Goal: Information Seeking & Learning: Learn about a topic

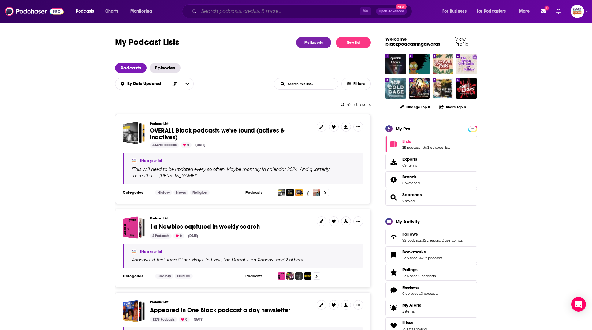
click at [219, 12] on input "Search podcasts, credits, & more..." at bounding box center [279, 11] width 161 height 10
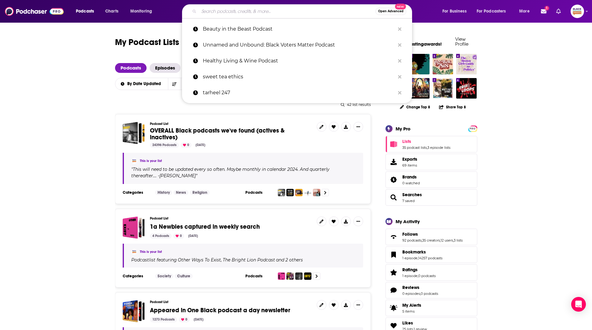
paste input "Mature Allure podcast"
type input "Mature Allure podcast"
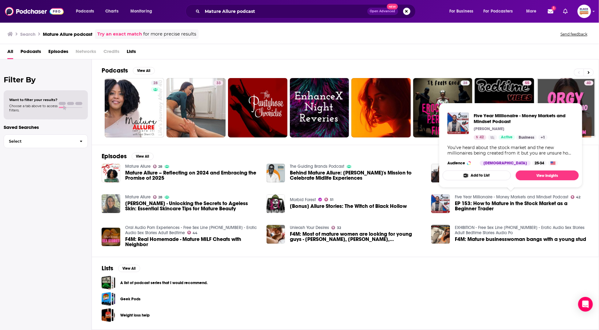
click at [474, 196] on link "Five Year Millionaire - Money Markets and Mindset Podcast" at bounding box center [512, 196] width 114 height 5
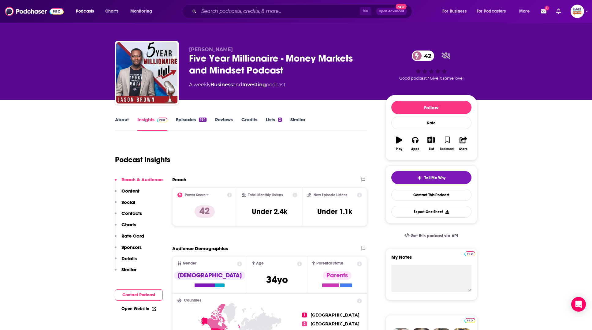
drag, startPoint x: 447, startPoint y: 137, endPoint x: 438, endPoint y: 141, distance: 9.4
click at [447, 137] on icon "button" at bounding box center [447, 140] width 5 height 7
click at [433, 142] on icon "button" at bounding box center [432, 140] width 8 height 7
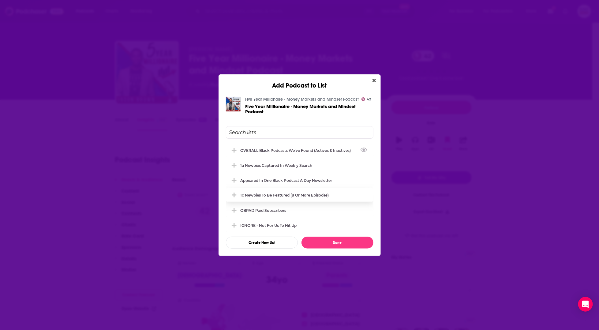
drag, startPoint x: 291, startPoint y: 150, endPoint x: 309, endPoint y: 184, distance: 38.1
click at [290, 150] on div "OVERALL Black podcasts we've found (actives & inactives)" at bounding box center [298, 150] width 114 height 5
click at [353, 243] on button "Done" at bounding box center [338, 243] width 72 height 12
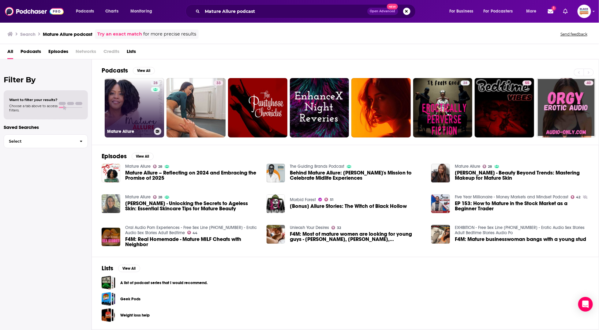
click at [135, 115] on link "28 Mature Allure" at bounding box center [134, 107] width 59 height 59
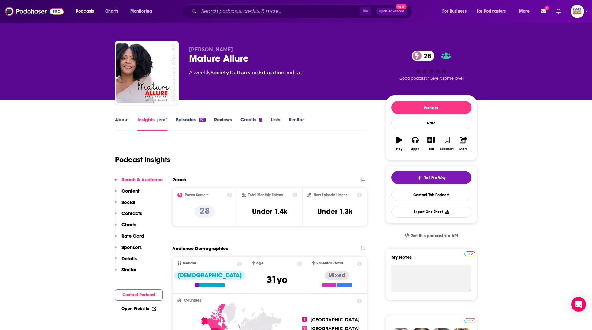
drag, startPoint x: 448, startPoint y: 137, endPoint x: 444, endPoint y: 144, distance: 7.6
click at [448, 140] on icon "button" at bounding box center [447, 140] width 5 height 7
click at [435, 141] on icon "button" at bounding box center [432, 140] width 8 height 7
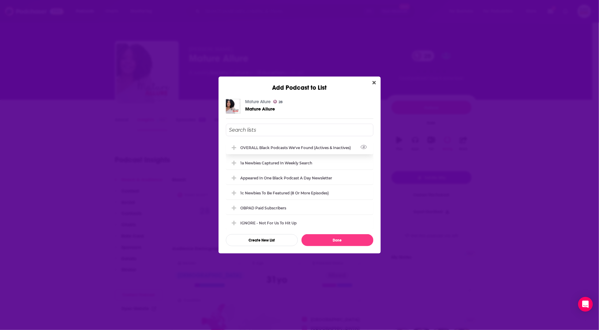
click at [280, 147] on div "OVERALL Black podcasts we've found (actives & inactives)" at bounding box center [298, 147] width 114 height 5
click at [338, 241] on button "Done" at bounding box center [338, 240] width 72 height 12
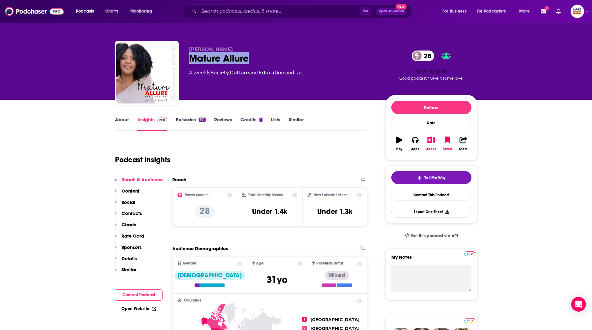
drag, startPoint x: 194, startPoint y: 58, endPoint x: 271, endPoint y: 66, distance: 77.6
click at [271, 66] on div "Sherri O. Mature Allure 28 A weekly Society , Culture and Education podcast 28 …" at bounding box center [296, 74] width 362 height 66
copy h2 "Mature Allure"
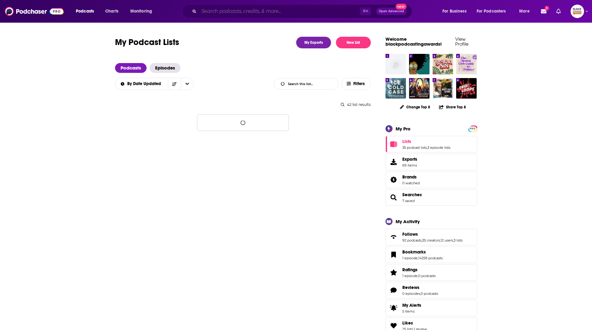
click at [250, 12] on input "Search podcasts, credits, & more..." at bounding box center [279, 11] width 161 height 10
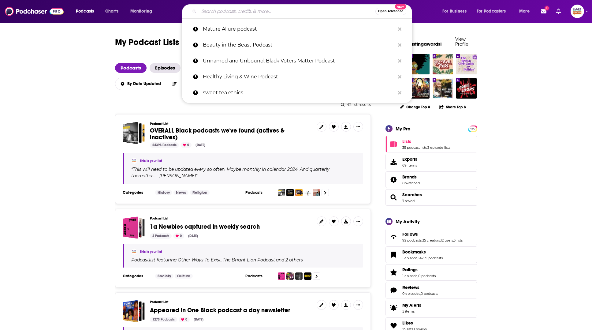
paste input "After Broad and Market’"
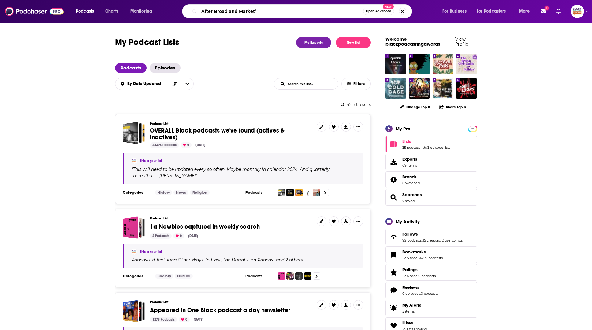
type input "After Broad and Market"
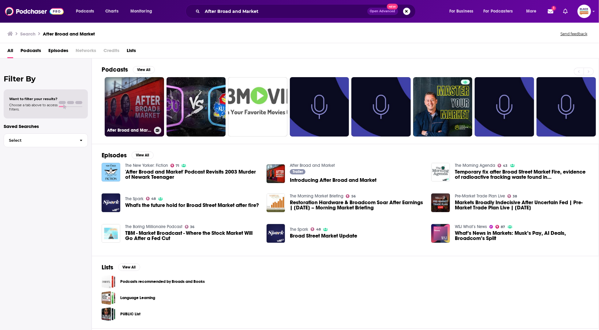
click at [157, 129] on icon at bounding box center [157, 130] width 3 height 3
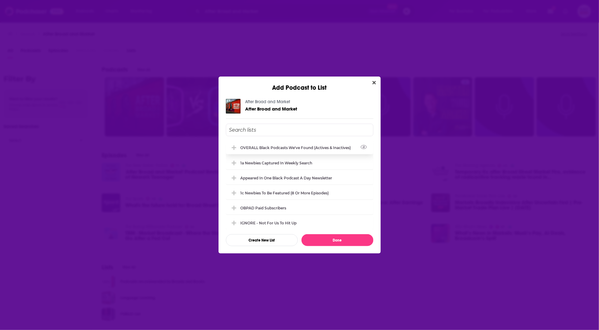
click at [289, 147] on div "OVERALL Black podcasts we've found (actives & inactives)" at bounding box center [298, 147] width 114 height 5
click at [343, 240] on button "Done" at bounding box center [338, 240] width 72 height 12
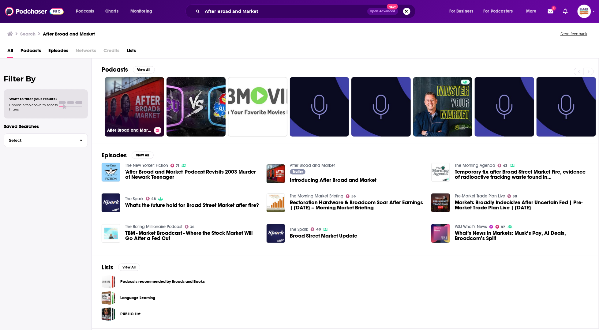
click at [157, 88] on link "After Broad and Market" at bounding box center [134, 106] width 59 height 59
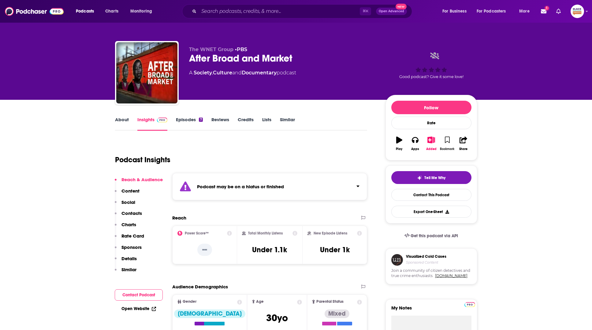
click at [446, 140] on icon "button" at bounding box center [447, 140] width 5 height 7
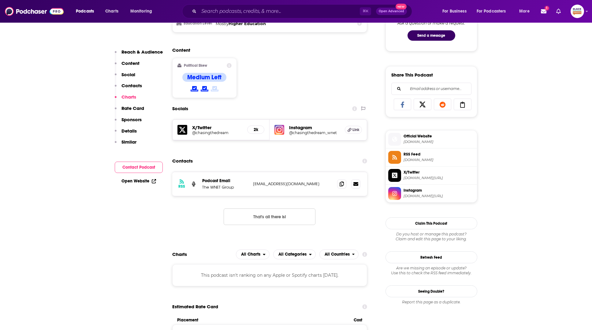
scroll to position [389, 0]
